Goal: Information Seeking & Learning: Learn about a topic

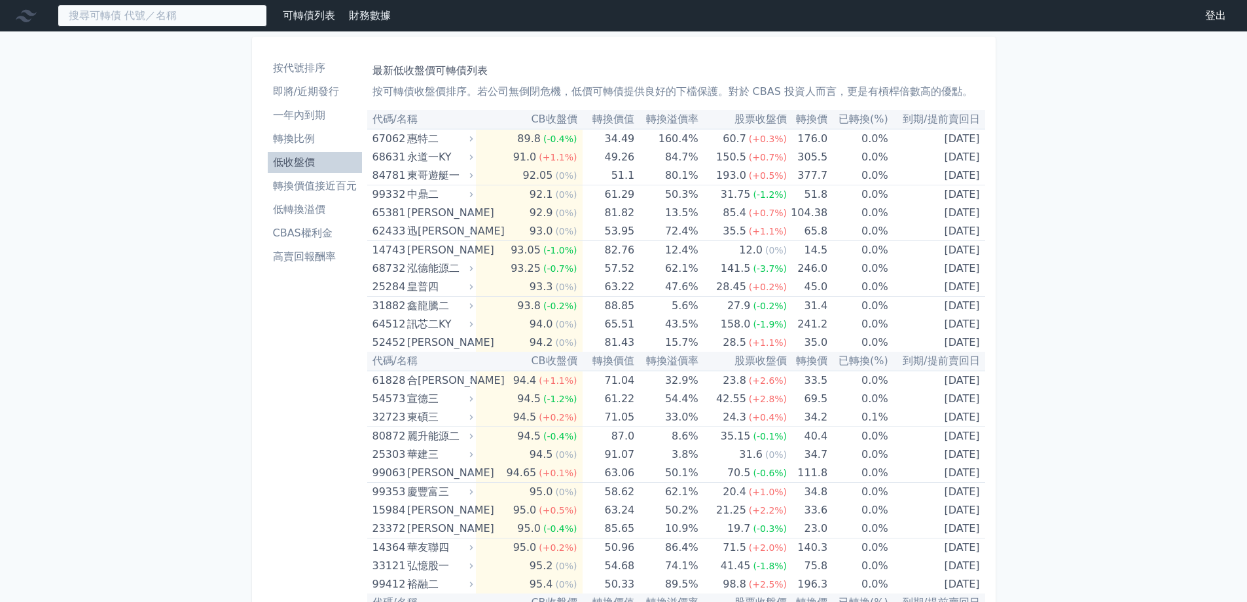
click at [174, 26] on input at bounding box center [163, 16] width 210 height 22
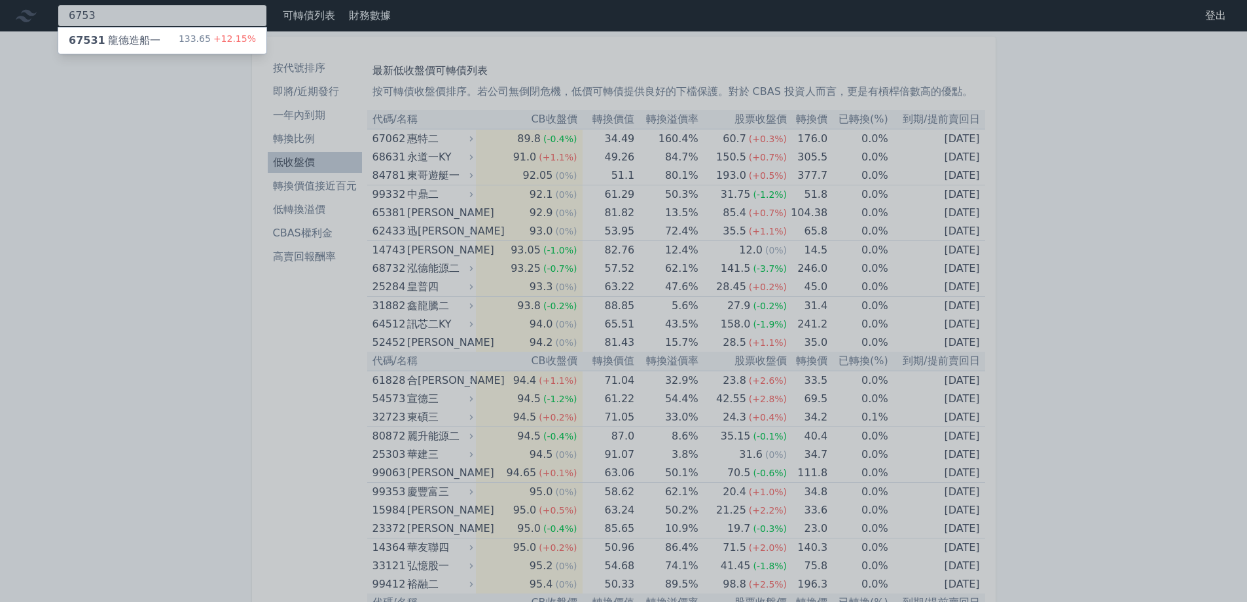
type input "6753"
click at [169, 45] on div "67531 龍德造船一 133.65 +12.15%" at bounding box center [162, 40] width 208 height 26
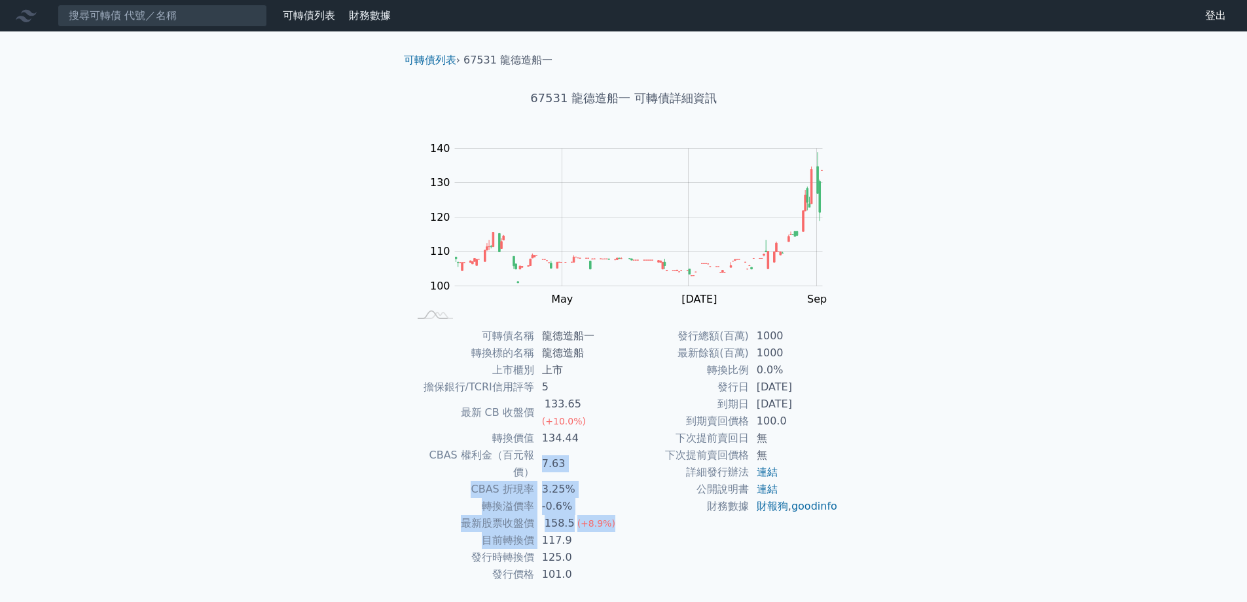
drag, startPoint x: 534, startPoint y: 440, endPoint x: 541, endPoint y: 502, distance: 62.5
click at [541, 502] on tbody "可轉債名稱 龍德造船一 轉換標的名稱 龍德造船 上市櫃別 上市 擔保銀行/TCRI信用評等 5 最新 CB 收盤價 133.65 (+10.0%) 轉換價值 …" at bounding box center [516, 454] width 215 height 255
click at [504, 549] on td "發行時轉換價" at bounding box center [471, 557] width 125 height 17
drag, startPoint x: 467, startPoint y: 512, endPoint x: 580, endPoint y: 498, distance: 114.1
click at [580, 532] on tr "目前轉換價 117.9" at bounding box center [516, 540] width 215 height 17
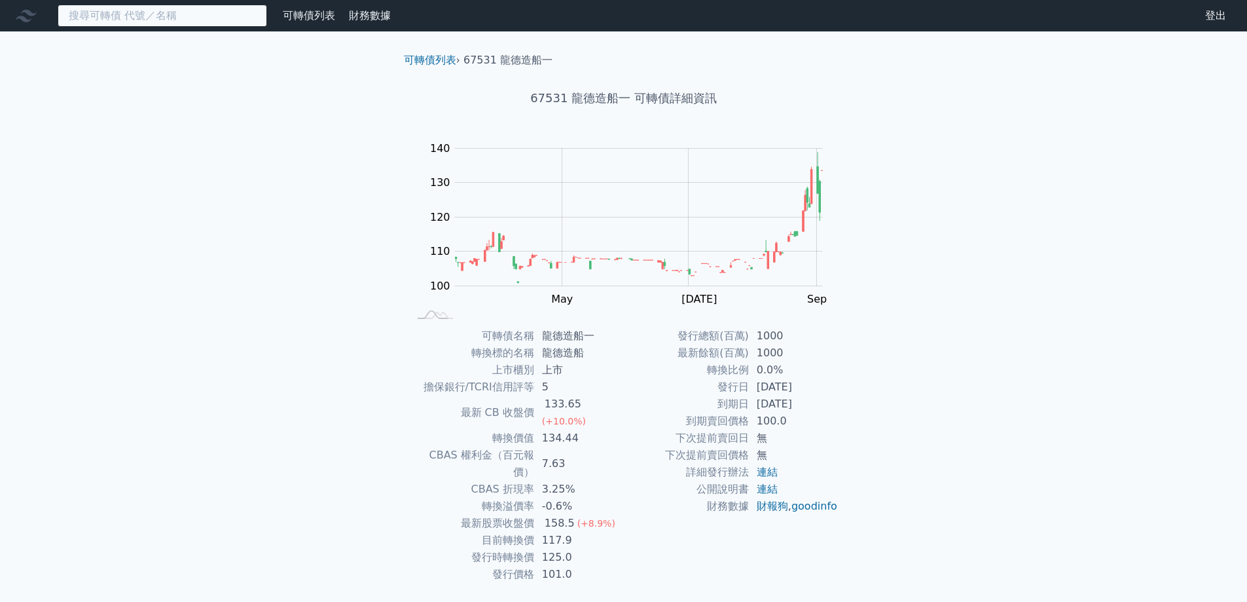
click at [125, 10] on input at bounding box center [163, 16] width 210 height 22
click at [299, 12] on link "可轉債列表" at bounding box center [309, 15] width 52 height 12
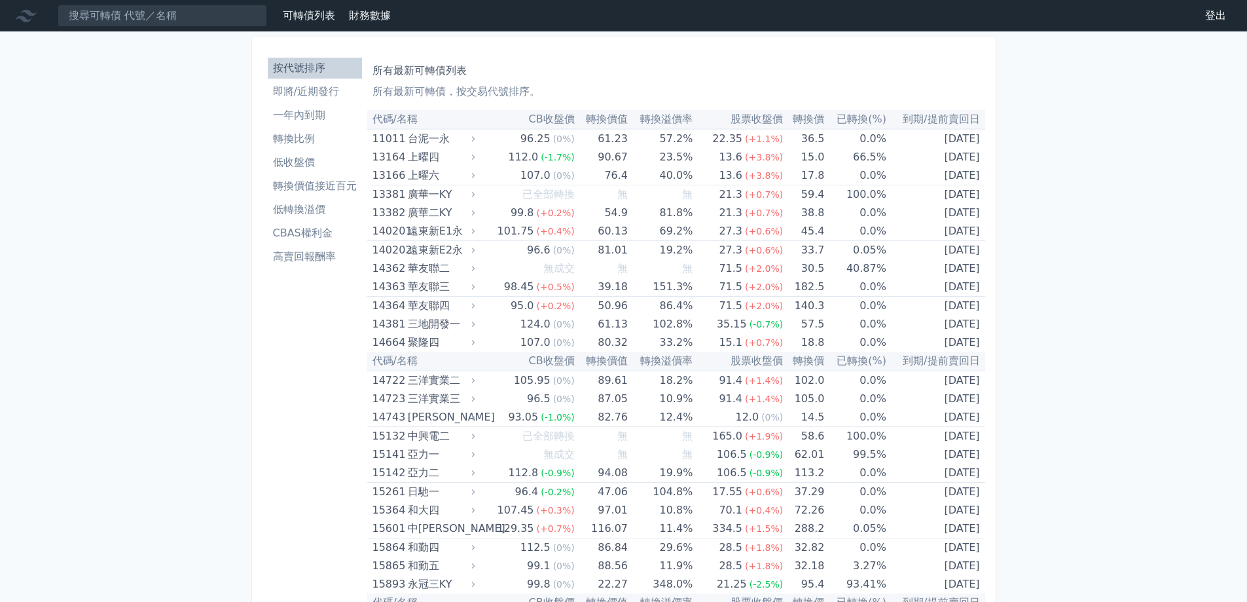
click at [937, 121] on th "到期/提前賣回日" at bounding box center [935, 119] width 99 height 19
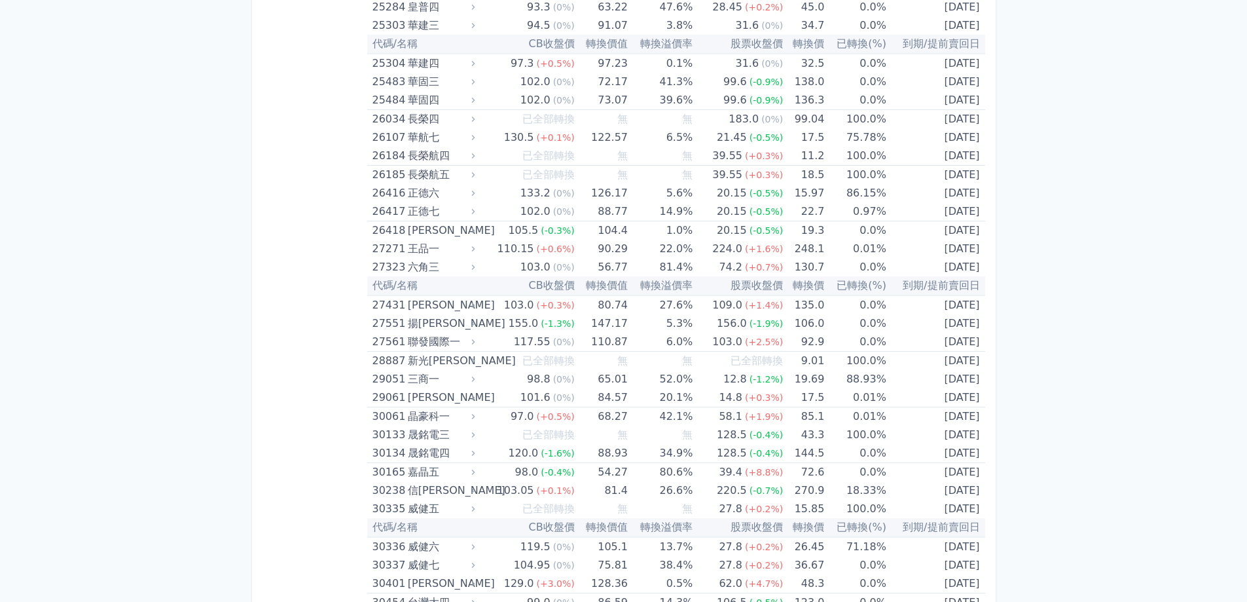
scroll to position [1571, 0]
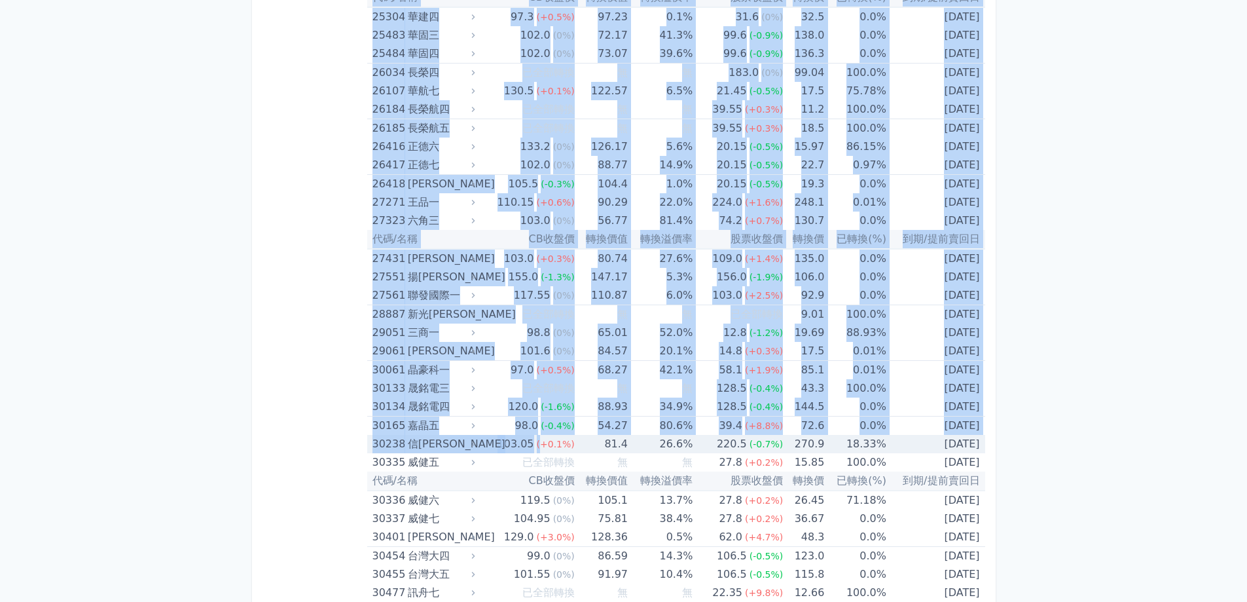
drag, startPoint x: 362, startPoint y: 442, endPoint x: 541, endPoint y: 447, distance: 179.5
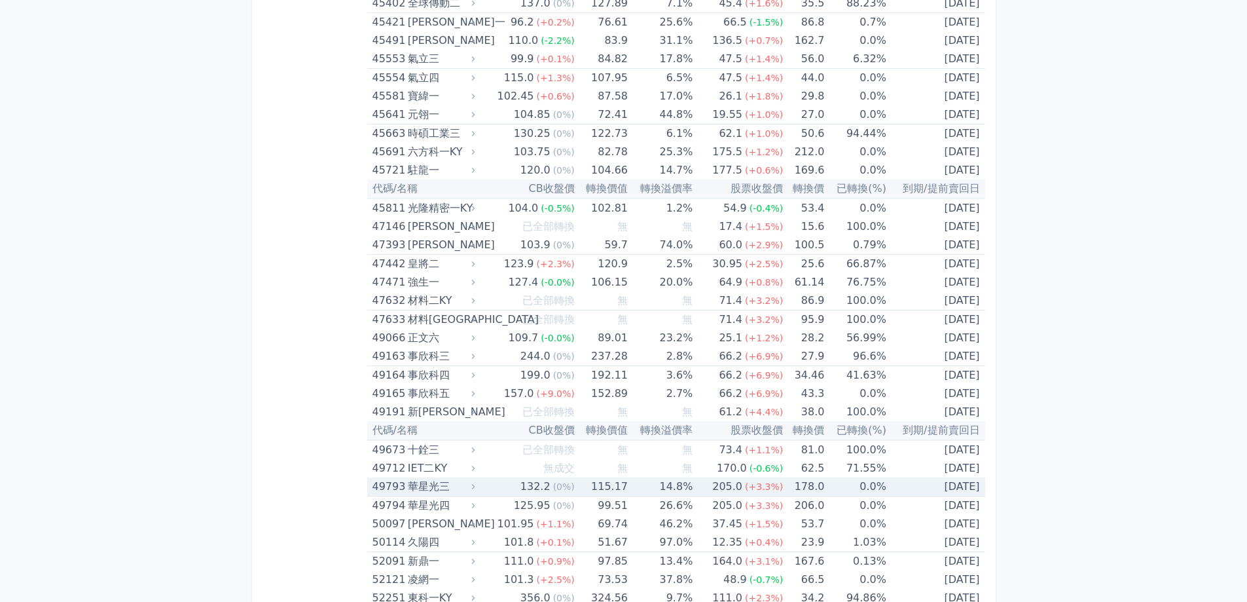
scroll to position [4059, 0]
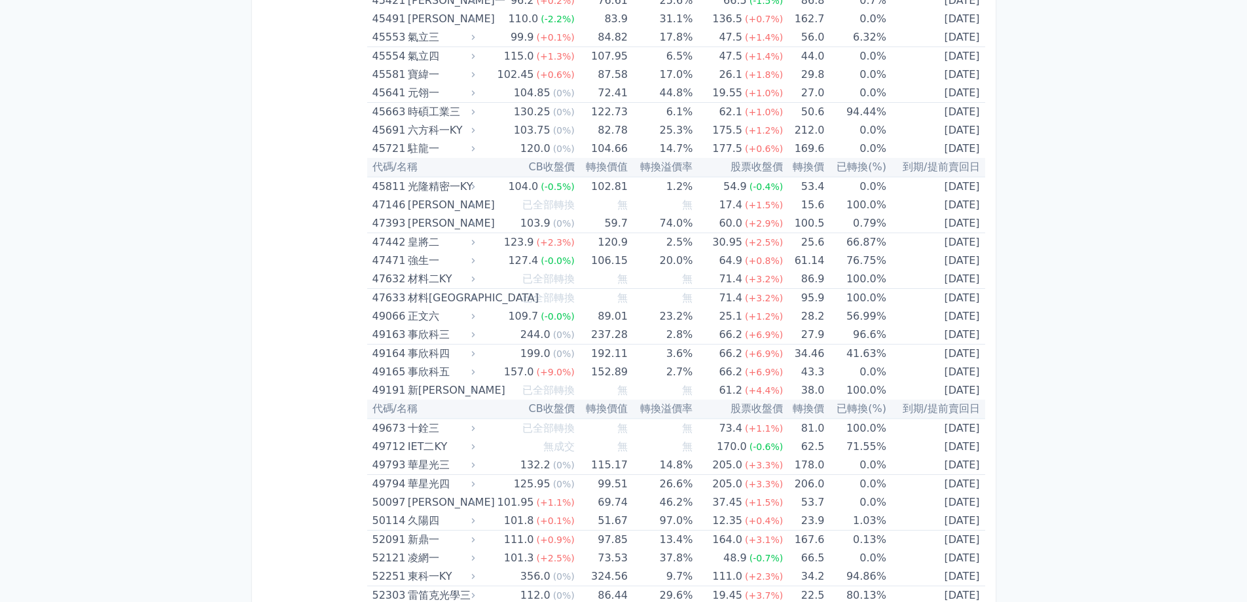
click at [274, 500] on div "按代號排序 即將/近期發行 一年內到期 轉換比例 低收盤價 轉換價值接近百元 低轉換溢價 CBAS權利金 高賣回報酬率" at bounding box center [315, 92] width 105 height 8198
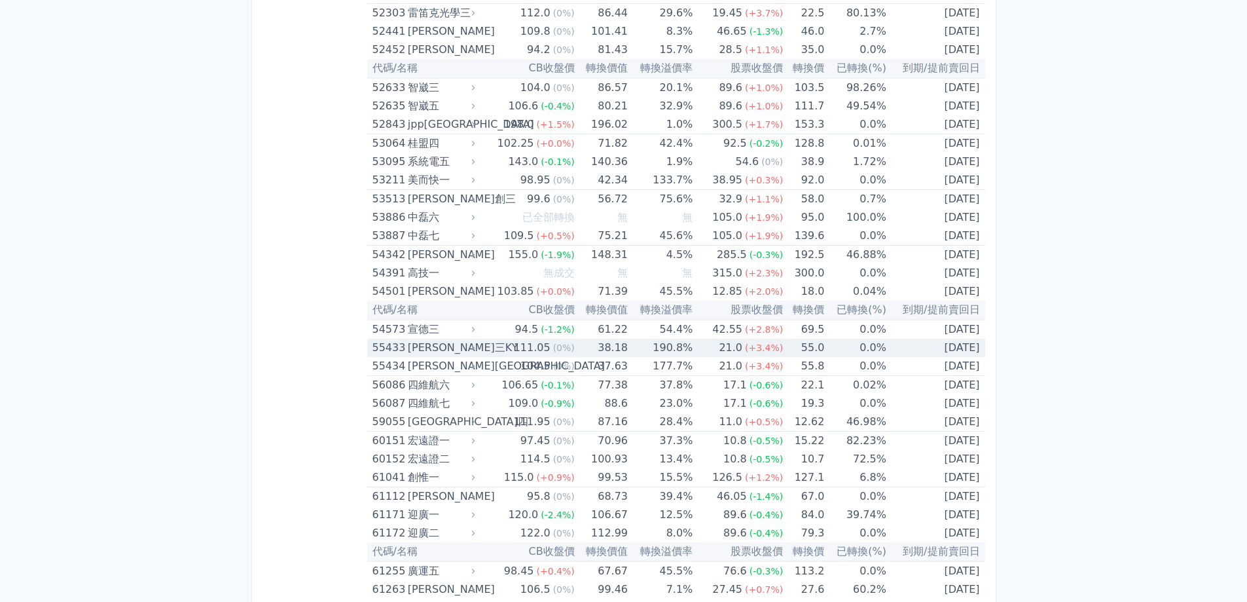
scroll to position [4649, 0]
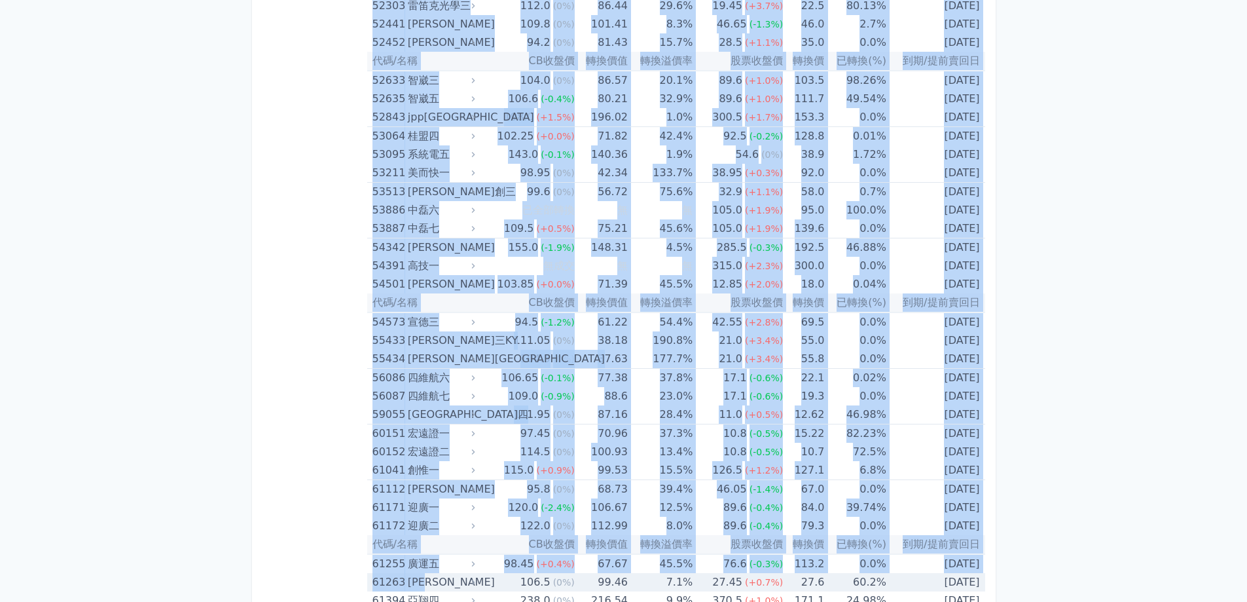
drag, startPoint x: 359, startPoint y: 579, endPoint x: 469, endPoint y: 576, distance: 109.4
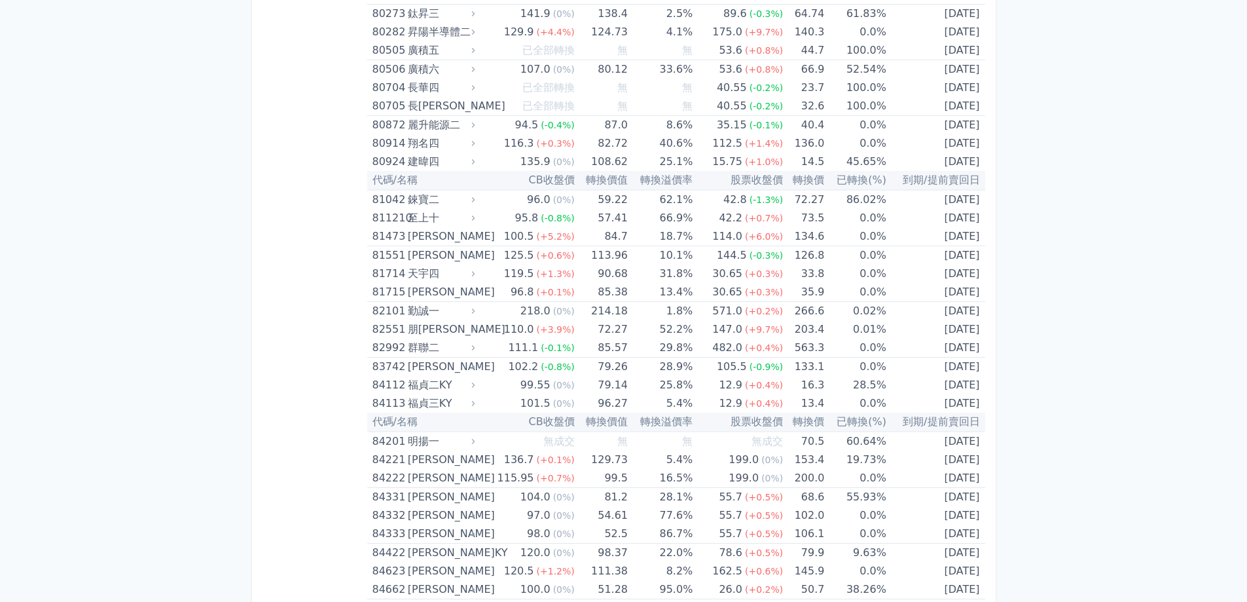
scroll to position [7202, 0]
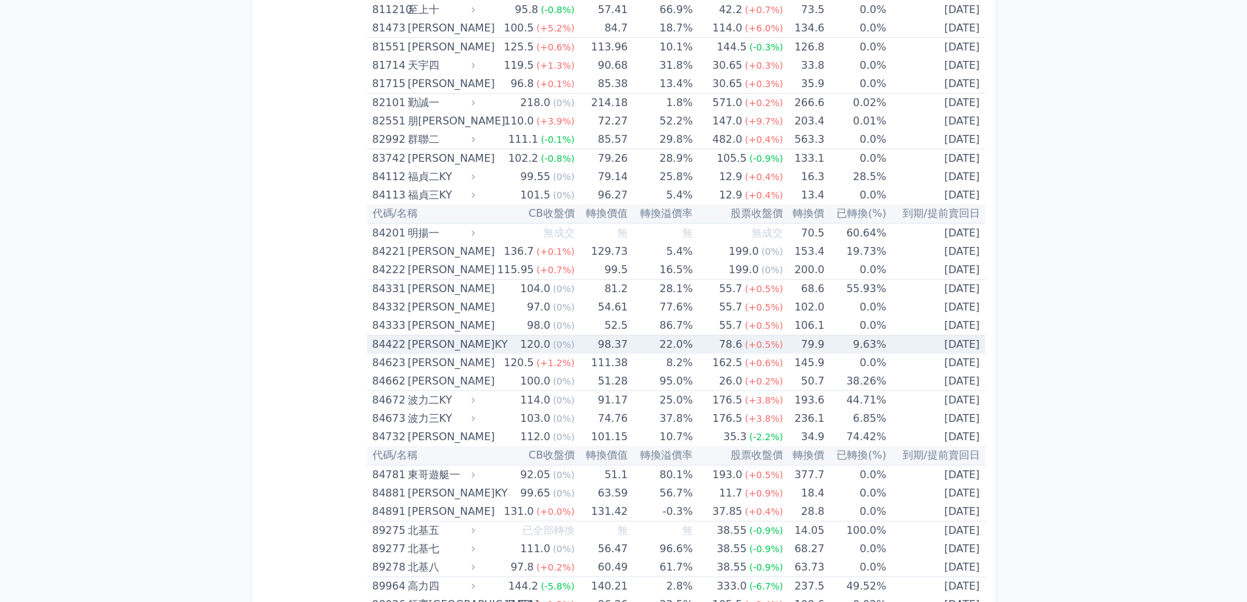
scroll to position [7398, 0]
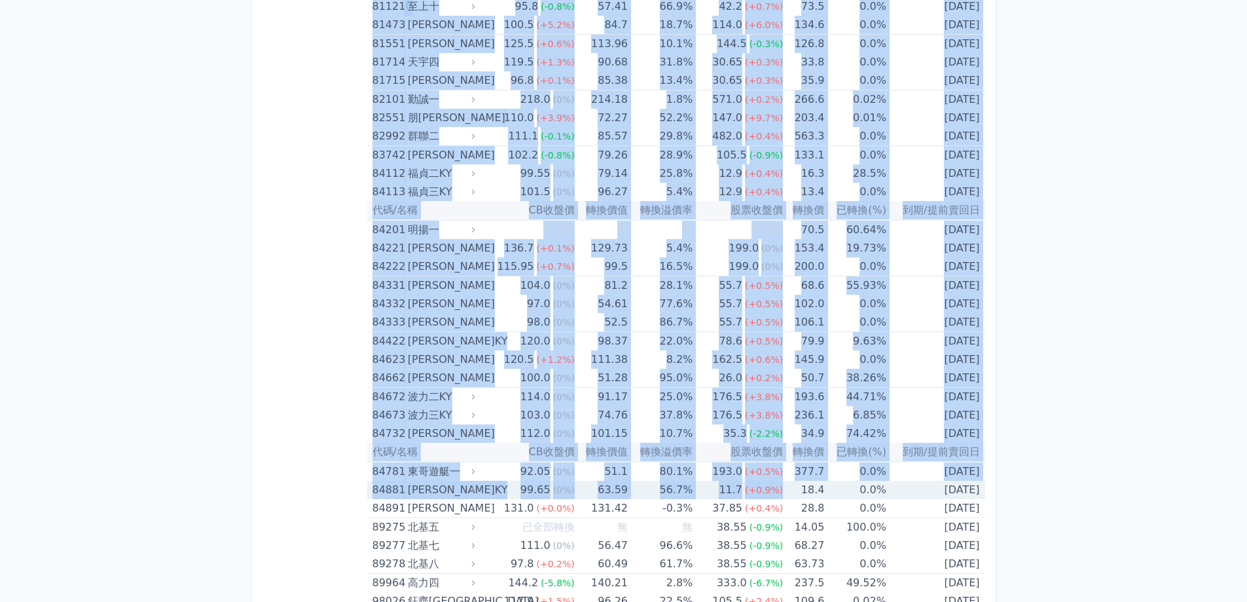
drag, startPoint x: 356, startPoint y: 542, endPoint x: 783, endPoint y: 490, distance: 430.0
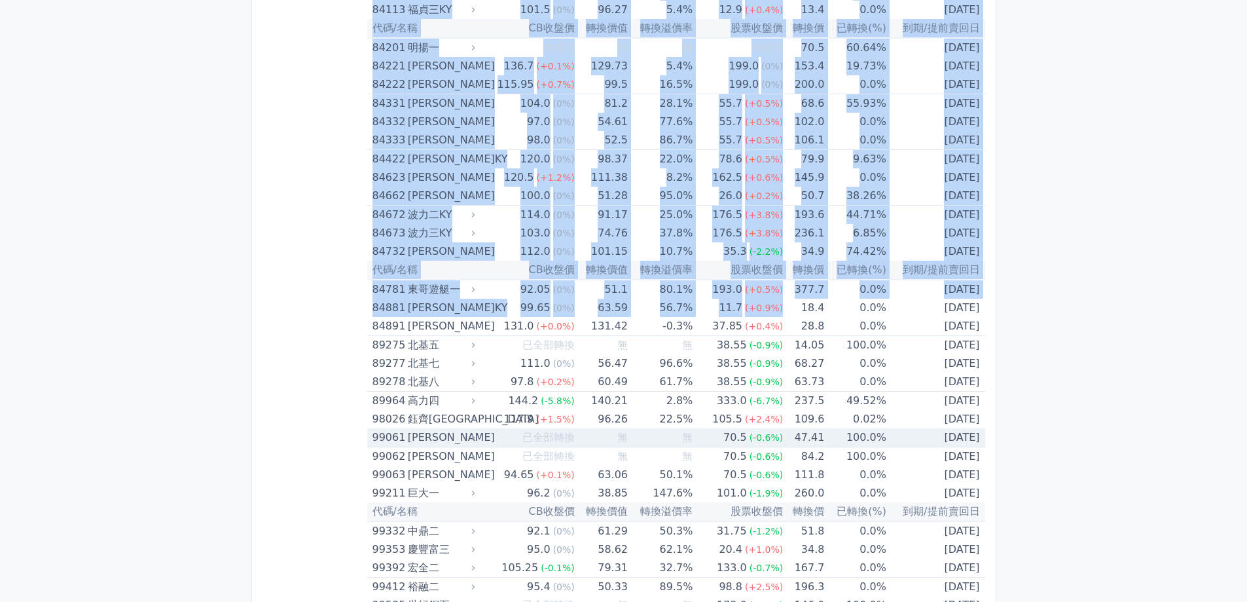
scroll to position [7595, 0]
